Goal: Information Seeking & Learning: Find specific fact

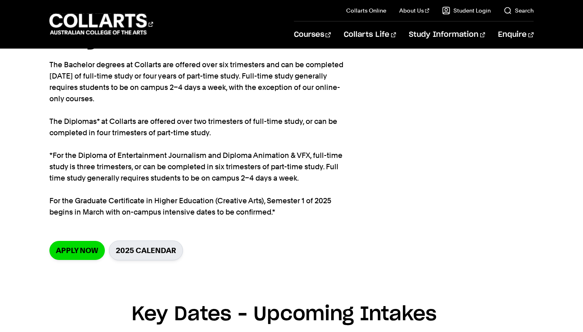
scroll to position [70, 0]
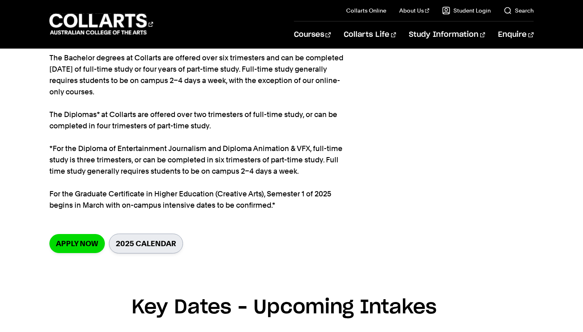
click at [135, 245] on link "2025 Calendar" at bounding box center [146, 244] width 74 height 20
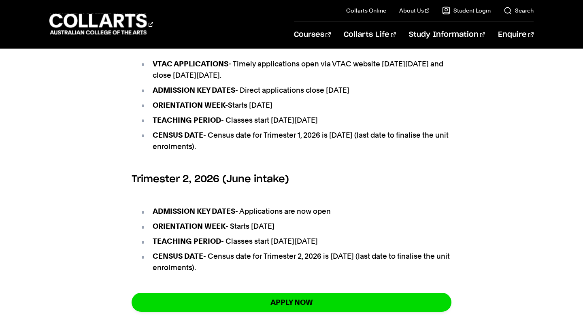
scroll to position [485, 0]
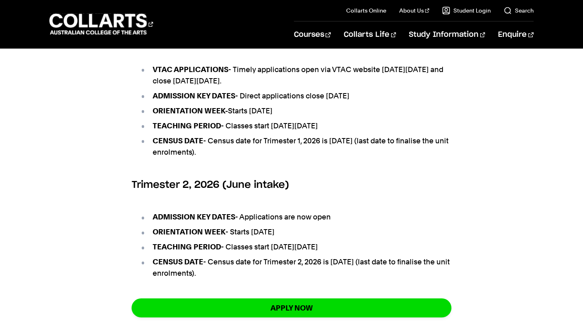
drag, startPoint x: 231, startPoint y: 244, endPoint x: 342, endPoint y: 244, distance: 110.6
click at [342, 238] on li "ORIENTATION WEEK - Starts [DATE]" at bounding box center [296, 231] width 312 height 11
drag, startPoint x: 240, startPoint y: 257, endPoint x: 384, endPoint y: 256, distance: 143.8
click at [384, 253] on li "TEACHING PERIOD - Classes start [DATE][DATE]" at bounding box center [296, 246] width 312 height 11
click at [404, 168] on ul "VTAC APPLICATIONS - Timely applications open via VTAC website [DATE][DATE] and …" at bounding box center [292, 111] width 320 height 114
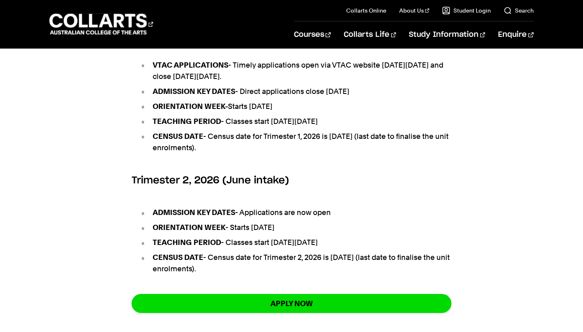
scroll to position [490, 0]
drag, startPoint x: 215, startPoint y: 146, endPoint x: 262, endPoint y: 159, distance: 48.9
click at [262, 154] on li "CENSUS DATE - Census date for Trimester 1, 2026 is [DATE] (last date to finalis…" at bounding box center [296, 142] width 312 height 23
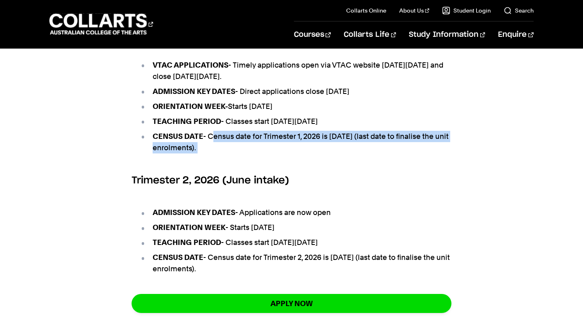
drag, startPoint x: 262, startPoint y: 159, endPoint x: 214, endPoint y: 145, distance: 50.0
click at [214, 145] on li "CENSUS DATE - Census date for Trimester 1, 2026 is [DATE] (last date to finalis…" at bounding box center [296, 142] width 312 height 23
click at [317, 164] on ul "VTAC APPLICATIONS - Timely applications open via VTAC website [DATE][DATE] and …" at bounding box center [292, 106] width 320 height 114
click at [318, 164] on ul "VTAC APPLICATIONS - Timely applications open via VTAC website [DATE][DATE] and …" at bounding box center [292, 106] width 320 height 114
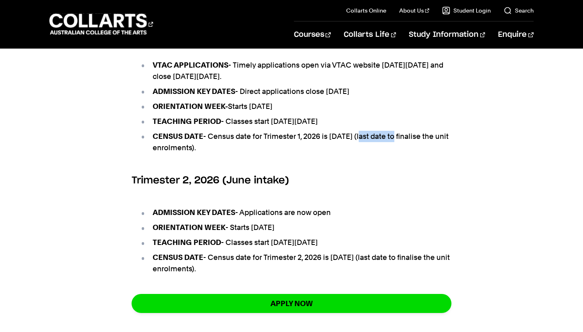
drag, startPoint x: 357, startPoint y: 149, endPoint x: 397, endPoint y: 149, distance: 40.1
click at [397, 149] on li "CENSUS DATE - Census date for Trimester 1, 2026 is [DATE] (last date to finalis…" at bounding box center [296, 142] width 312 height 23
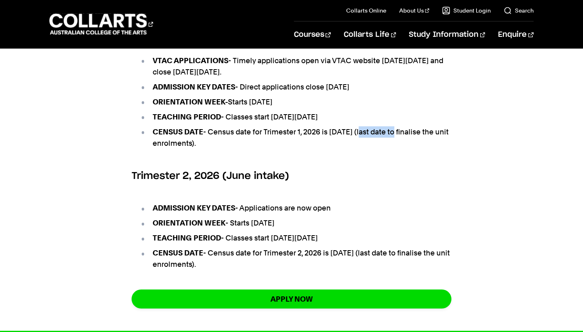
scroll to position [494, 0]
click at [391, 159] on ul "VTAC APPLICATIONS - Timely applications open via VTAC website [DATE][DATE] and …" at bounding box center [292, 102] width 320 height 114
click at [331, 229] on li "ORIENTATION WEEK - Starts [DATE]" at bounding box center [296, 223] width 312 height 11
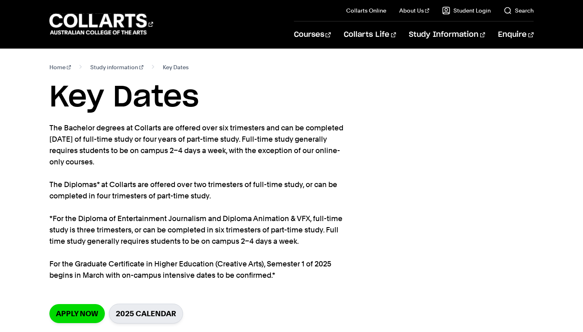
scroll to position [0, 0]
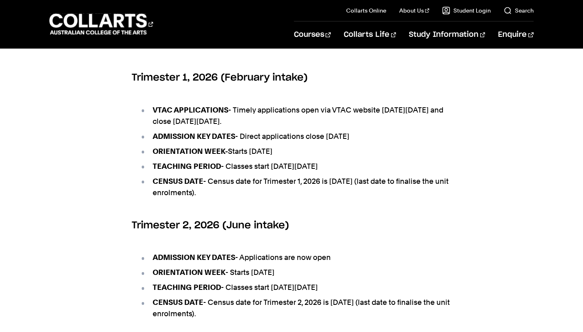
scroll to position [446, 0]
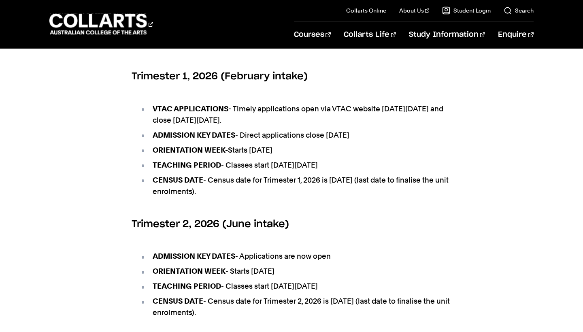
drag, startPoint x: 233, startPoint y: 161, endPoint x: 323, endPoint y: 161, distance: 89.9
click at [324, 156] on li "ORIENTATION WEEK- Starts Monday 9th February 2026" at bounding box center [296, 150] width 312 height 11
click at [376, 183] on ul "VTAC APPLICATIONS - Timely applications open via VTAC website [DATE][DATE] and …" at bounding box center [292, 150] width 320 height 114
